Goal: Task Accomplishment & Management: Use online tool/utility

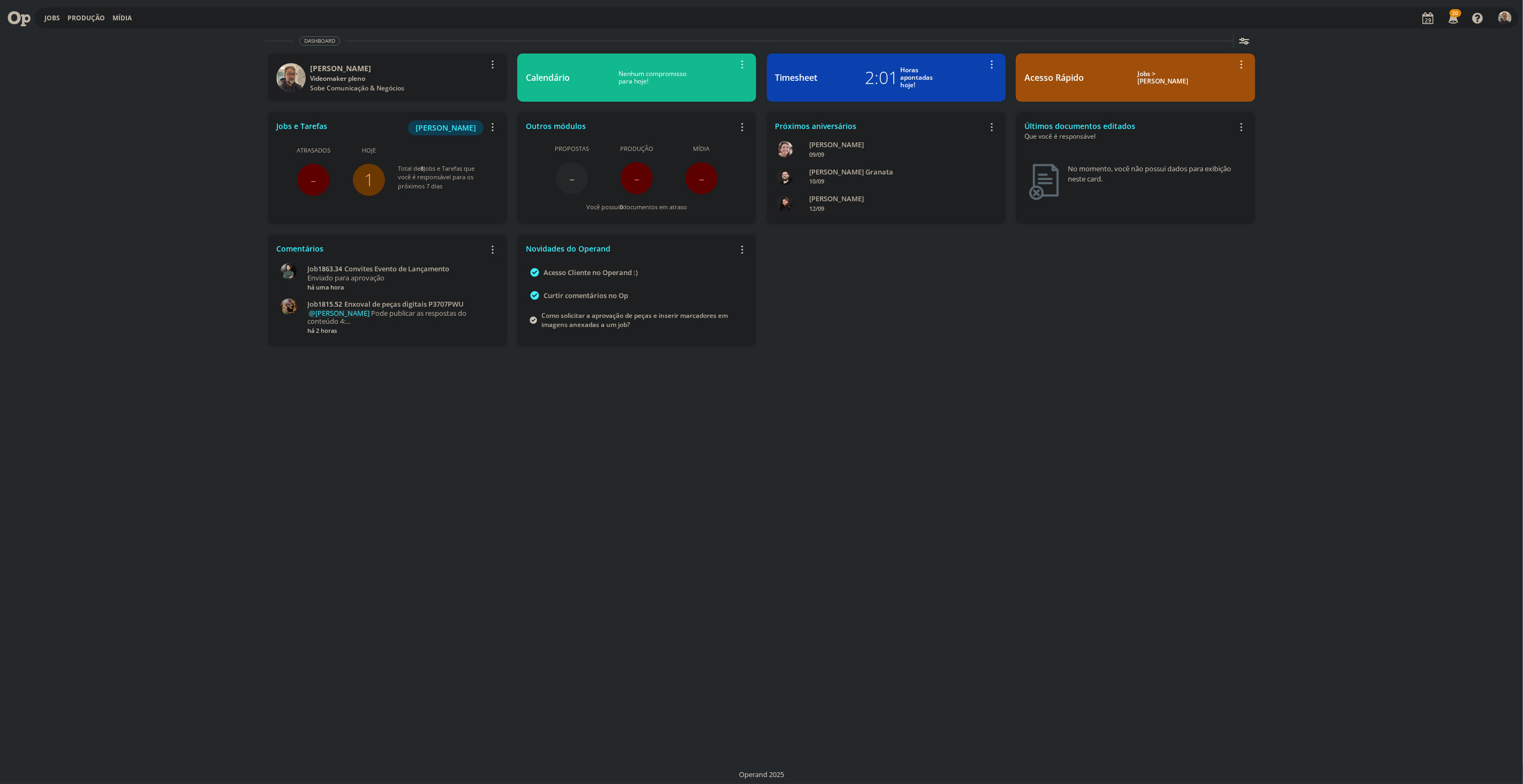
click at [369, 180] on link "1" at bounding box center [369, 179] width 10 height 23
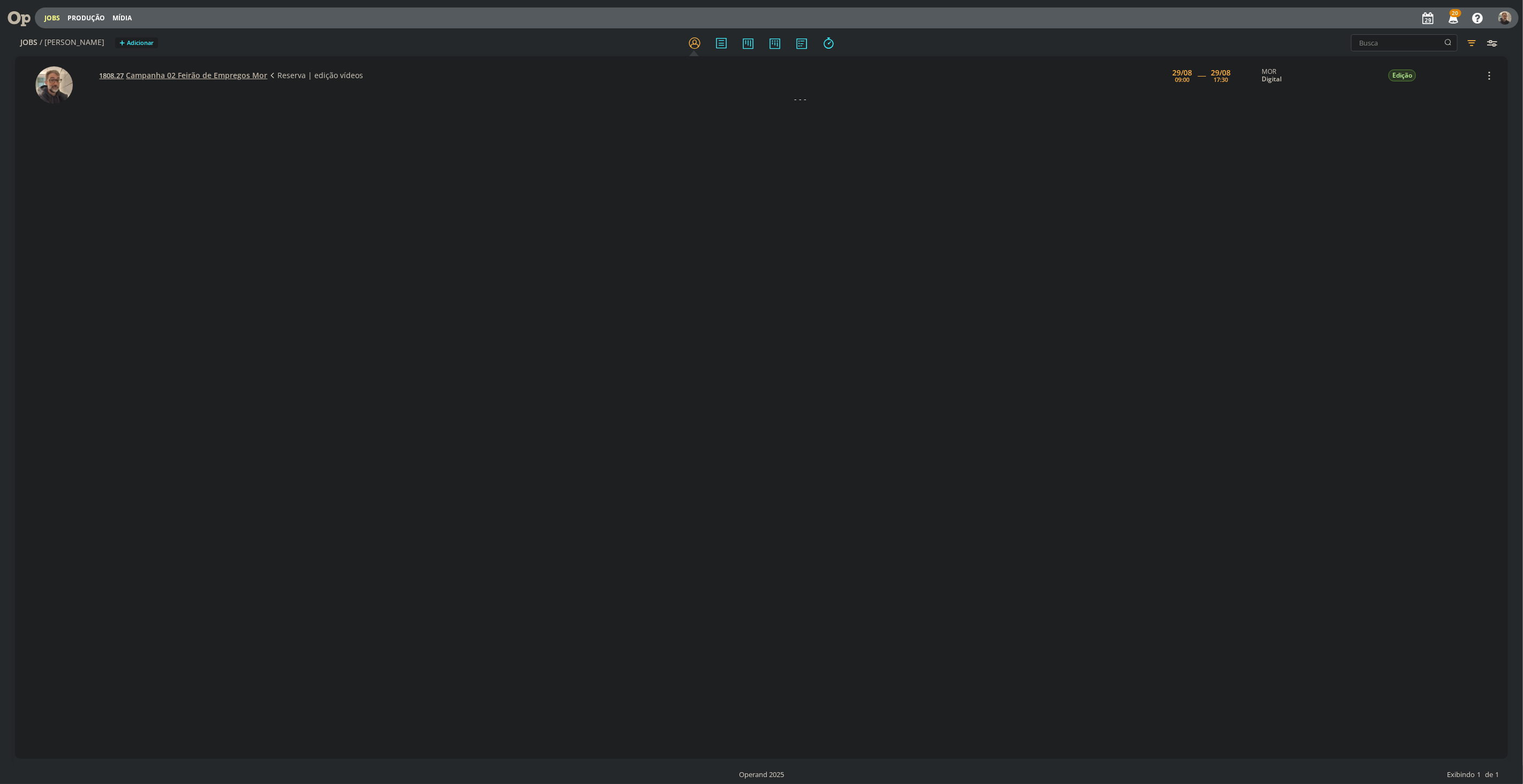
click at [202, 77] on span "Campanha 02 Feirão de Empregos Mor" at bounding box center [196, 75] width 141 height 10
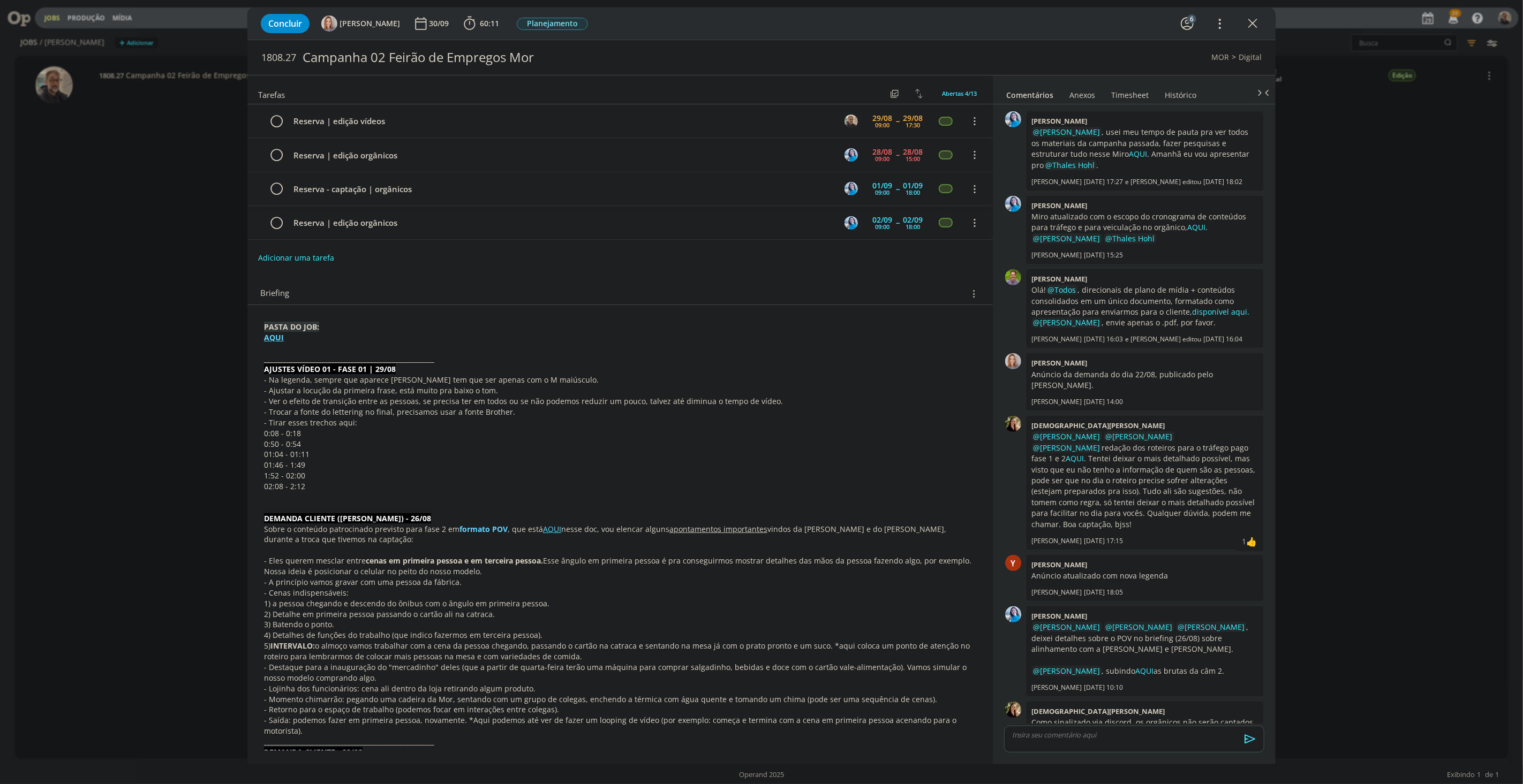
scroll to position [15, 0]
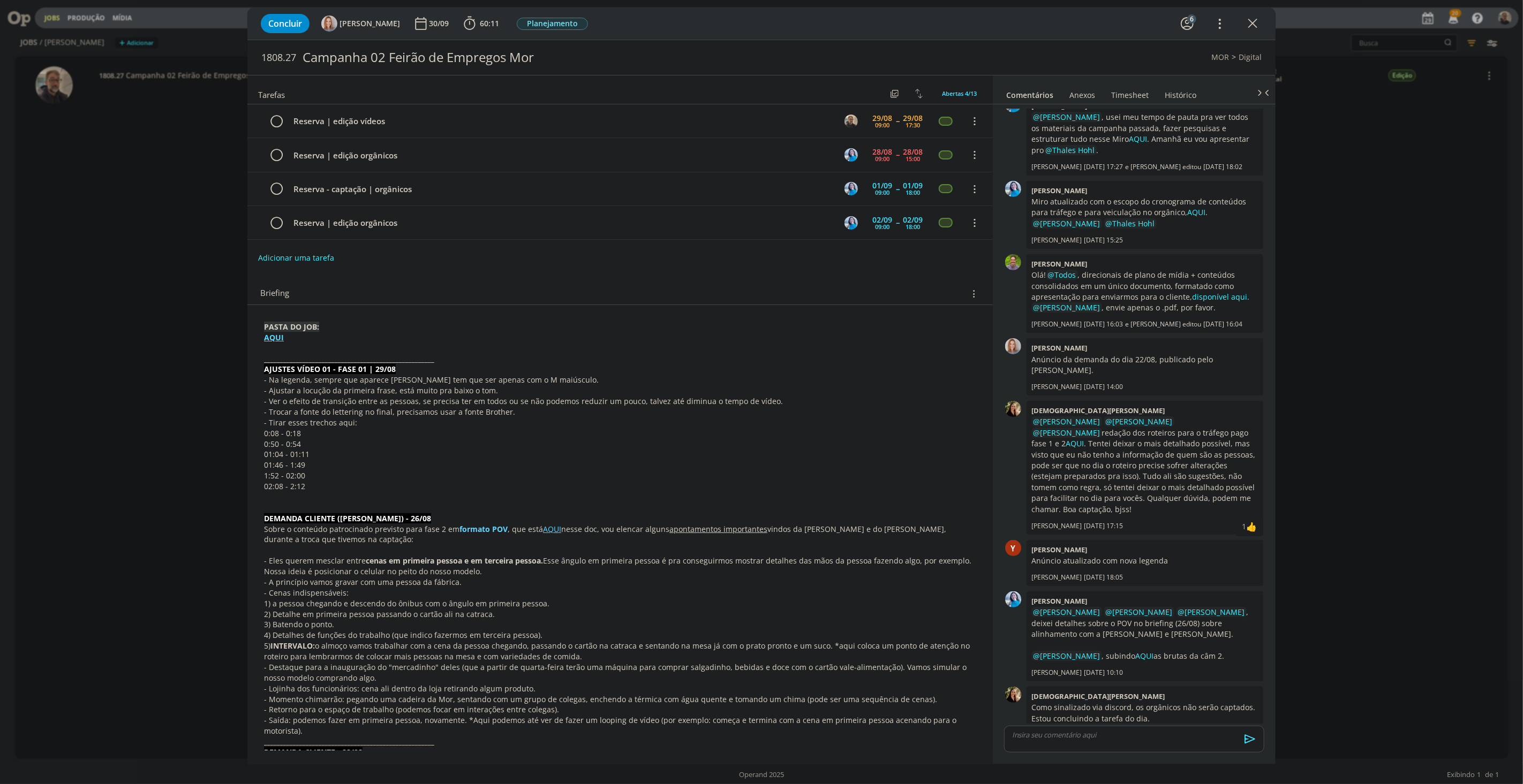
click at [552, 532] on link "AQUI" at bounding box center [552, 529] width 18 height 10
click at [552, 545] on link "[URL][DOMAIN_NAME]" at bounding box center [517, 549] width 81 height 14
click at [479, 22] on b "60:11" at bounding box center [489, 24] width 24 height 8
click at [488, 47] on icon "dialog" at bounding box center [485, 47] width 19 height 14
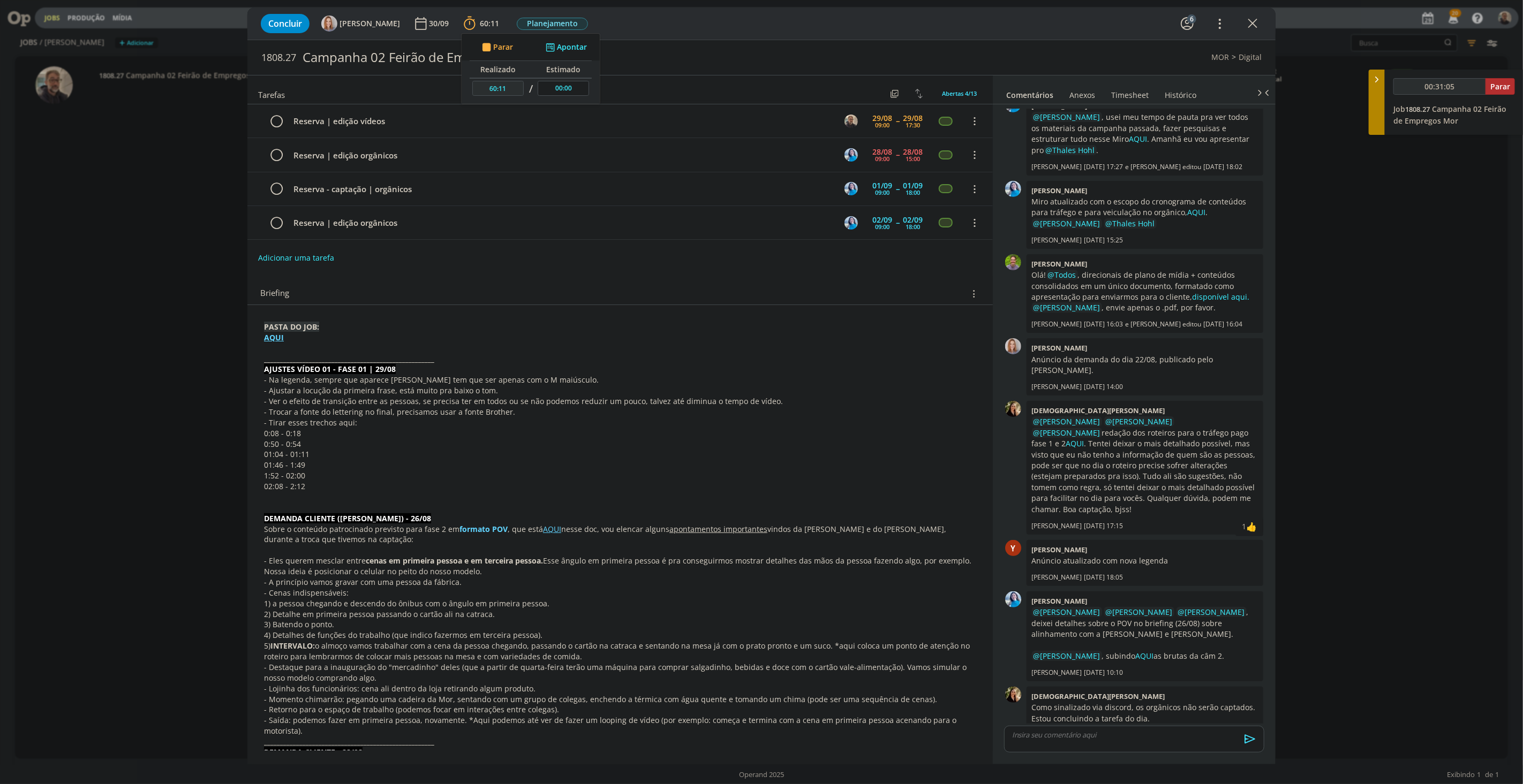
type input "00:32:05"
